Goal: Task Accomplishment & Management: Use online tool/utility

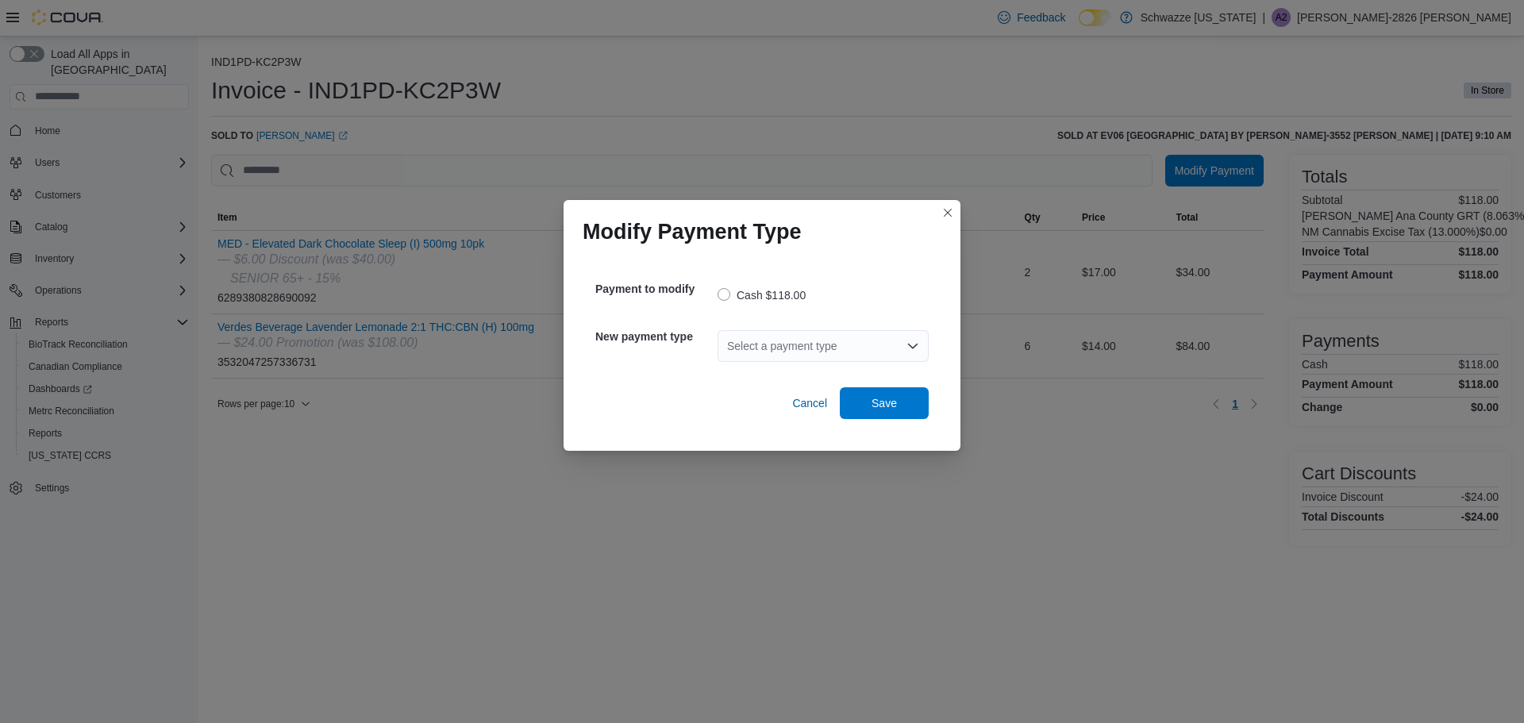
click at [869, 352] on div "Select a payment type" at bounding box center [823, 346] width 211 height 32
click at [788, 372] on span "G2 CATM" at bounding box center [832, 373] width 173 height 16
click at [899, 393] on span "Save" at bounding box center [885, 403] width 70 height 32
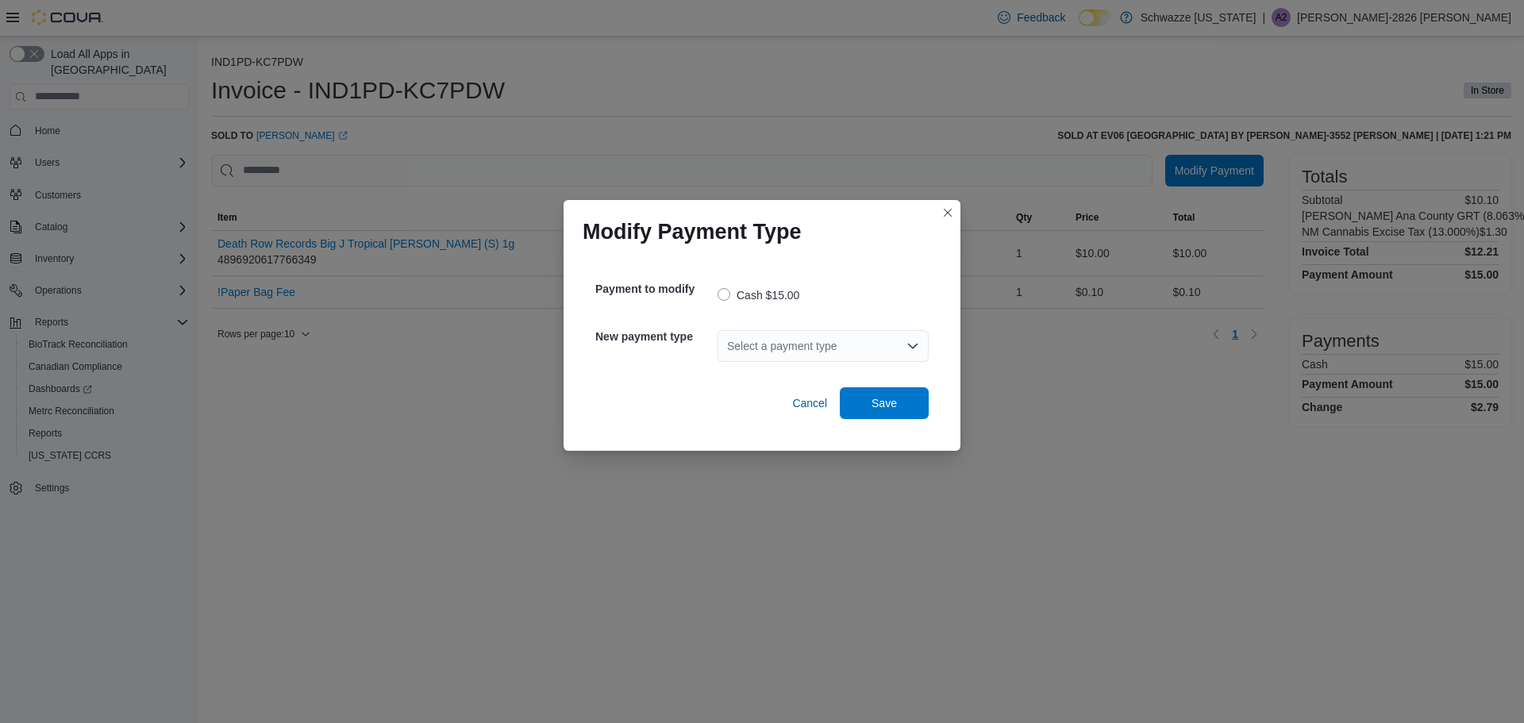
click at [819, 337] on div "Select a payment type" at bounding box center [823, 346] width 211 height 32
click at [784, 368] on span "G2 CATM" at bounding box center [832, 373] width 173 height 16
click at [896, 400] on span "Save" at bounding box center [884, 403] width 25 height 16
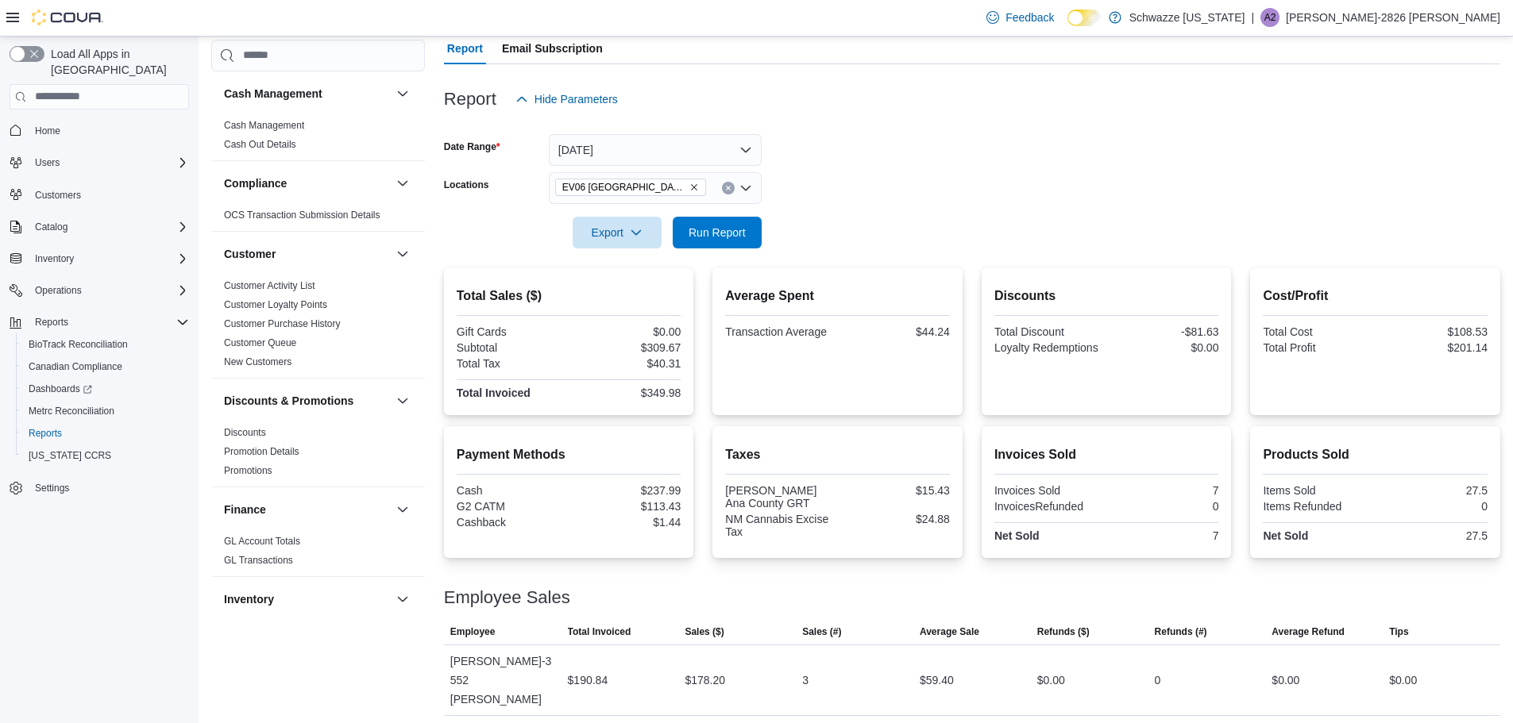
scroll to position [893, 0]
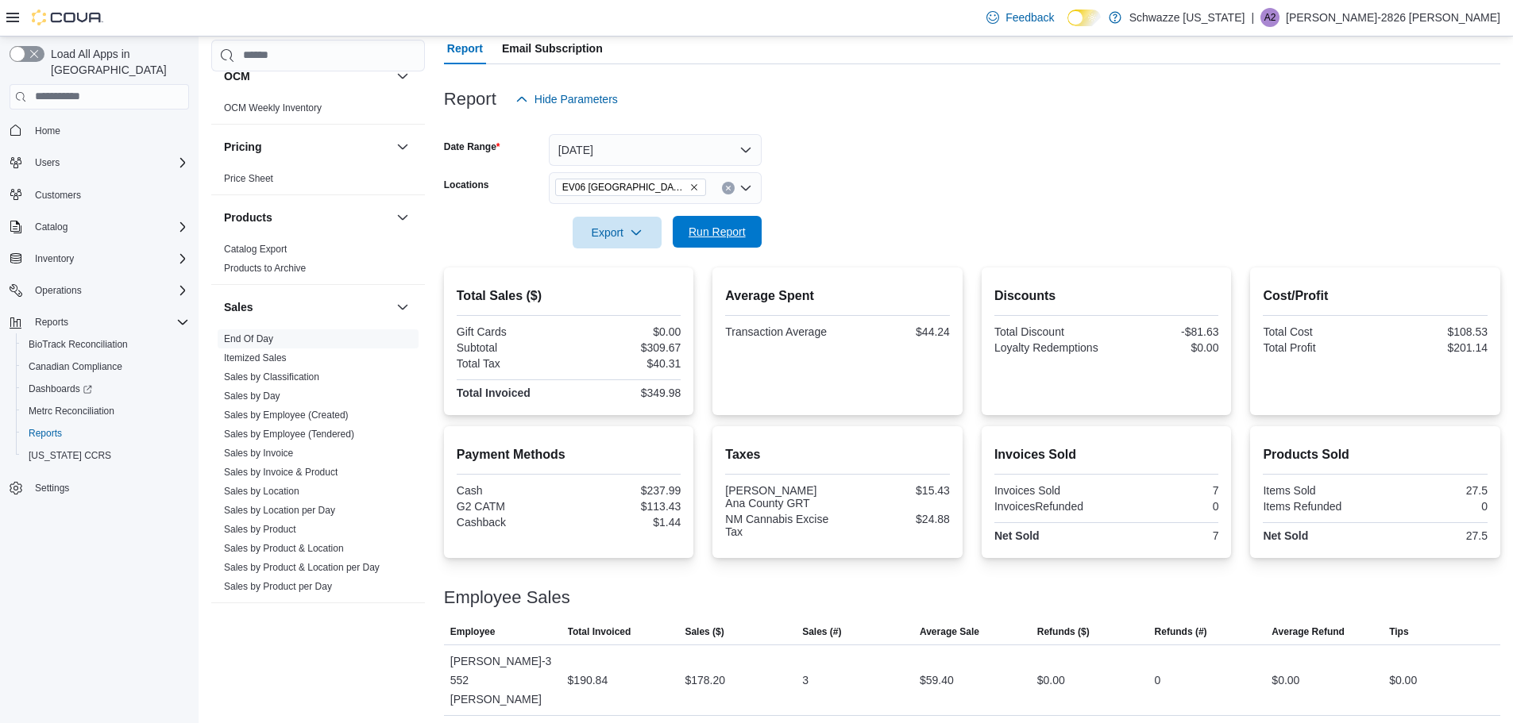
click at [703, 241] on span "Run Report" at bounding box center [717, 232] width 70 height 32
click at [727, 242] on span "Run Report" at bounding box center [717, 232] width 70 height 32
click at [726, 241] on span "Run Report" at bounding box center [717, 232] width 70 height 32
